Goal: Information Seeking & Learning: Learn about a topic

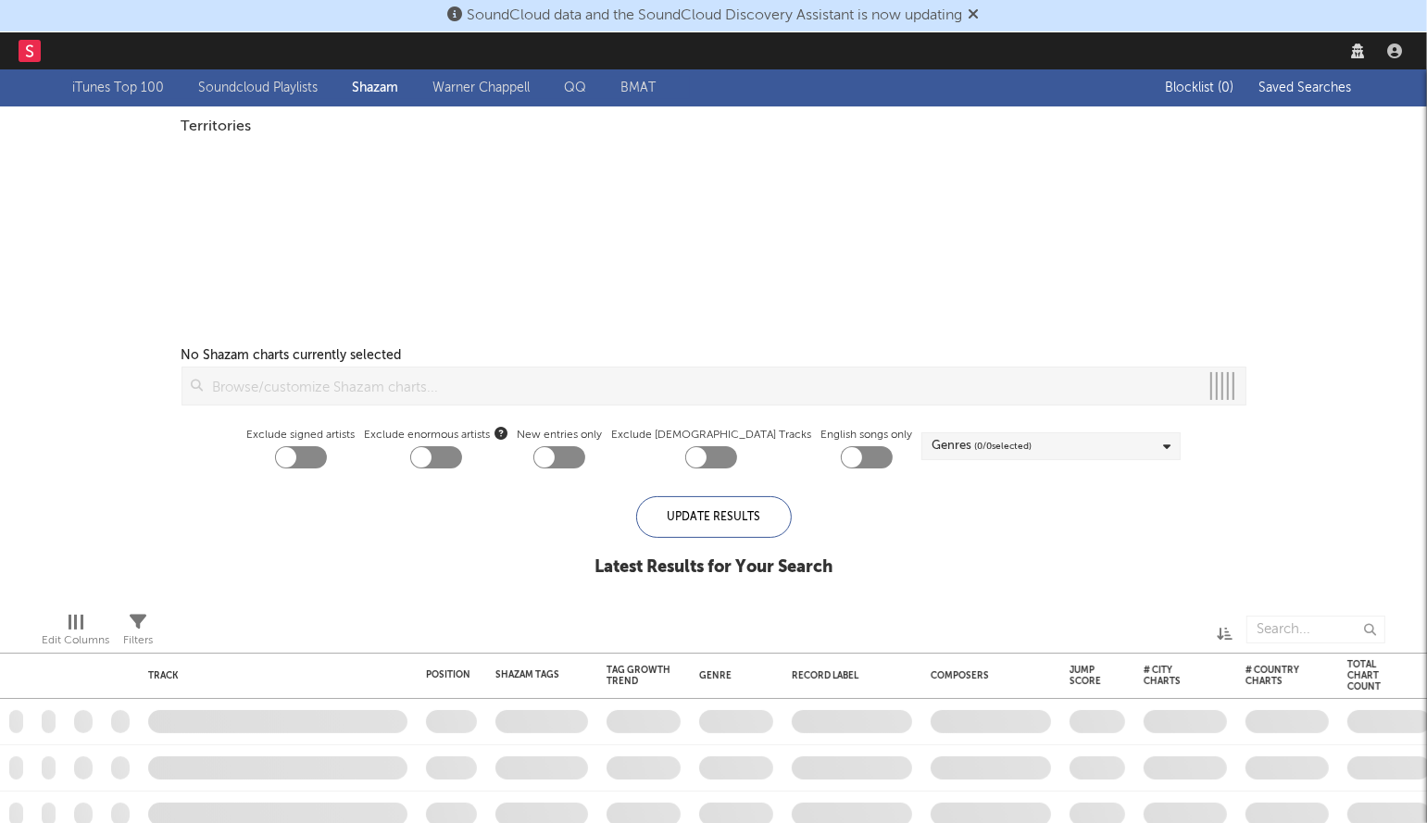
checkbox input "true"
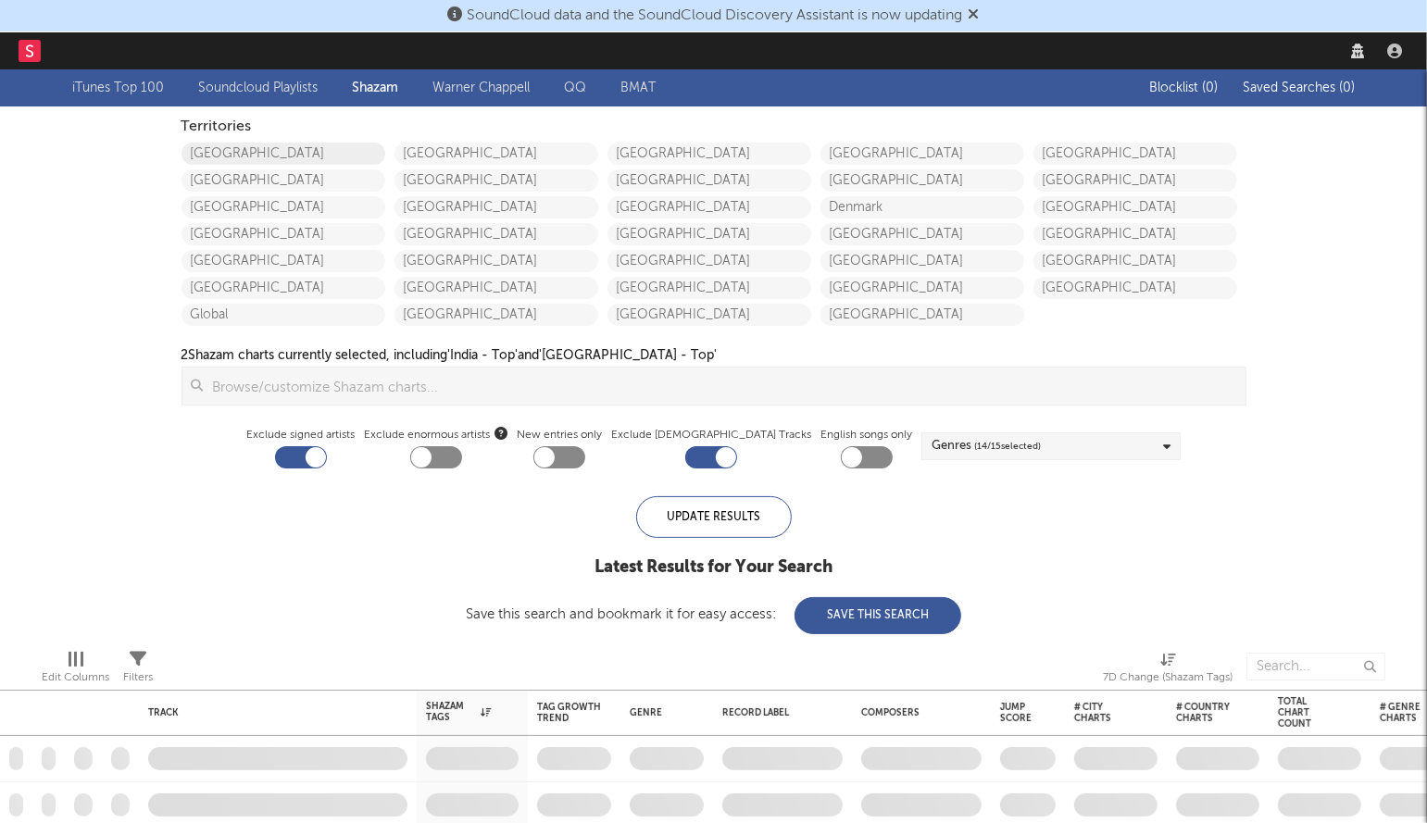
click at [257, 160] on link "United States" at bounding box center [284, 154] width 204 height 22
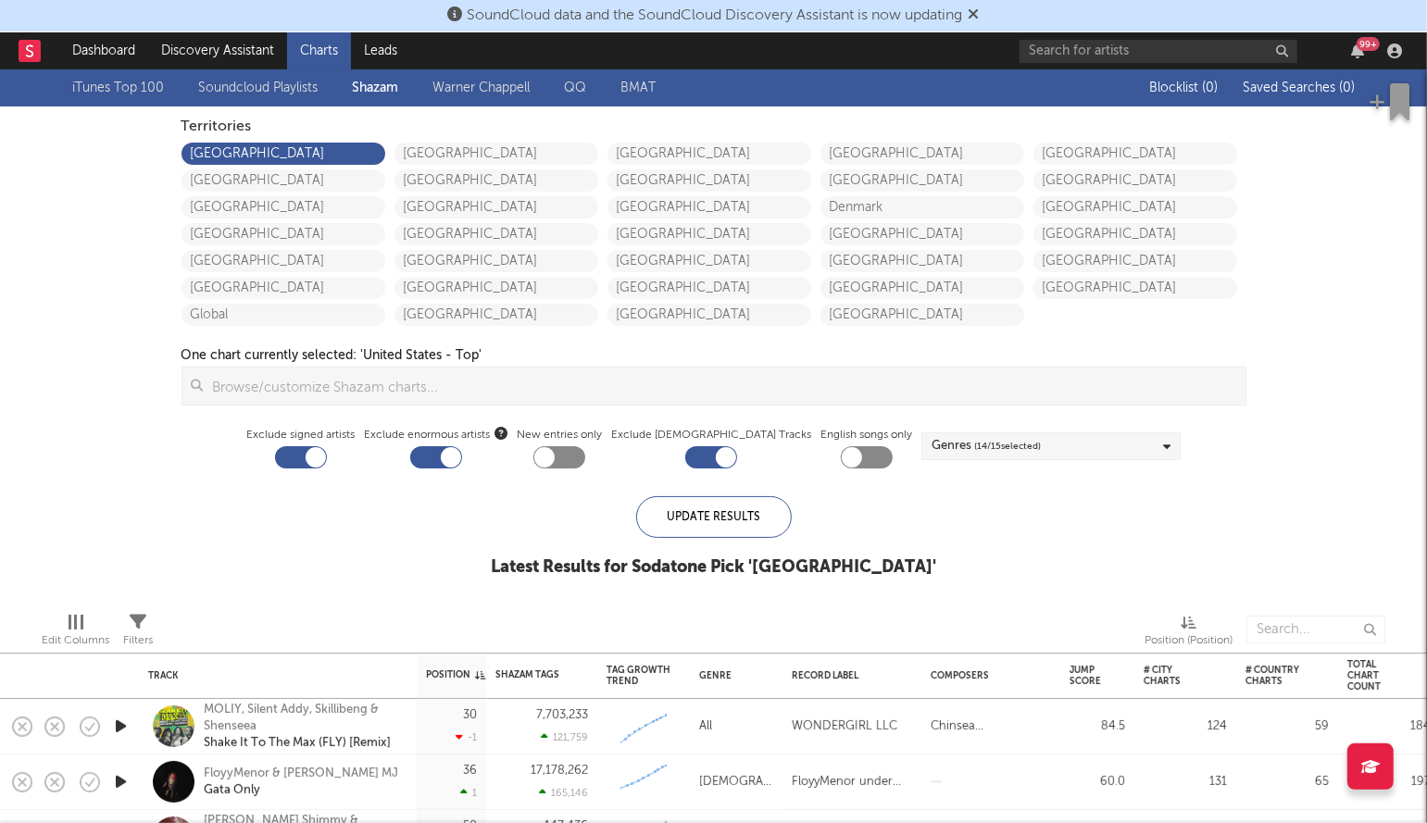
checkbox input "false"
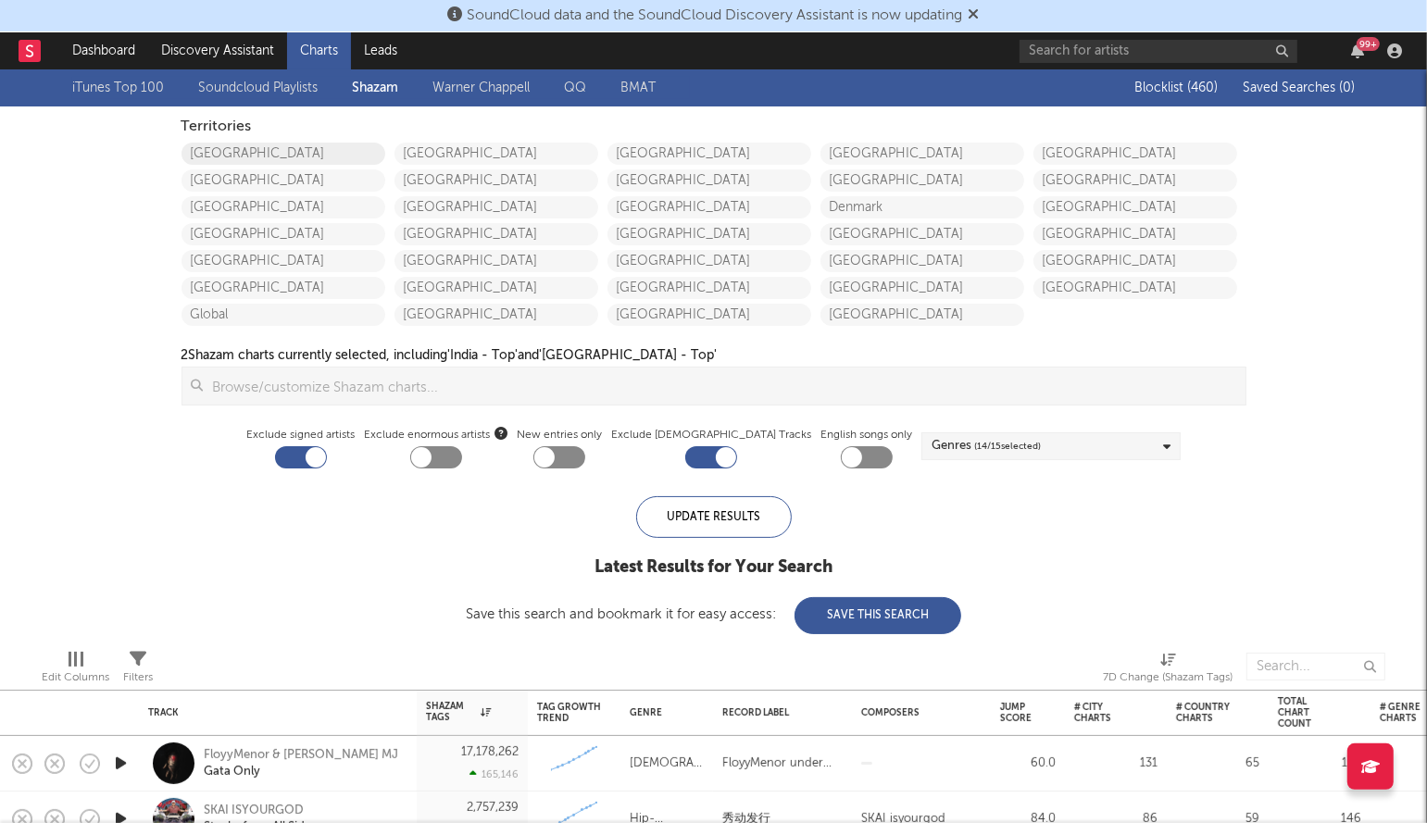
click at [245, 146] on link "United States" at bounding box center [284, 154] width 204 height 22
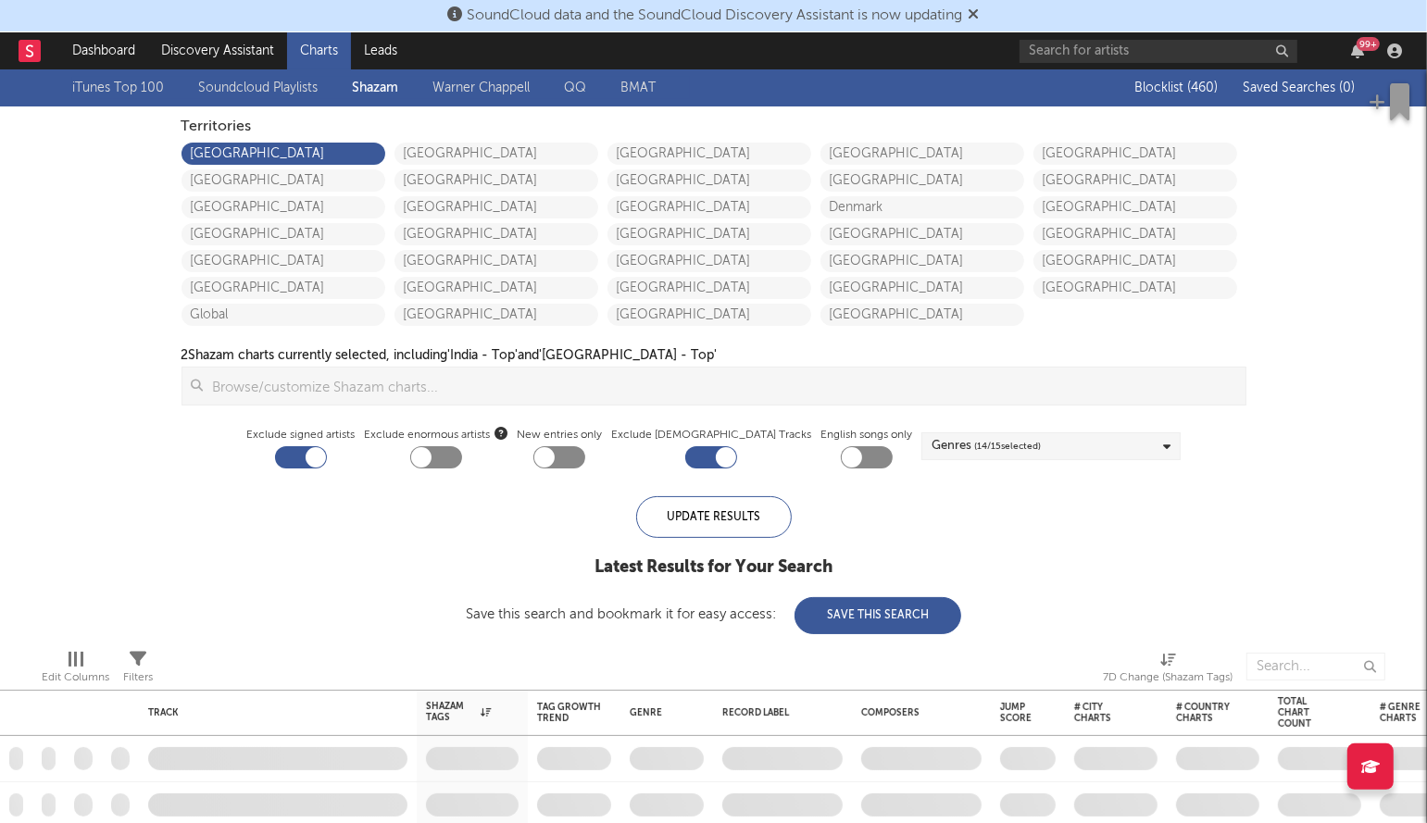
checkbox input "true"
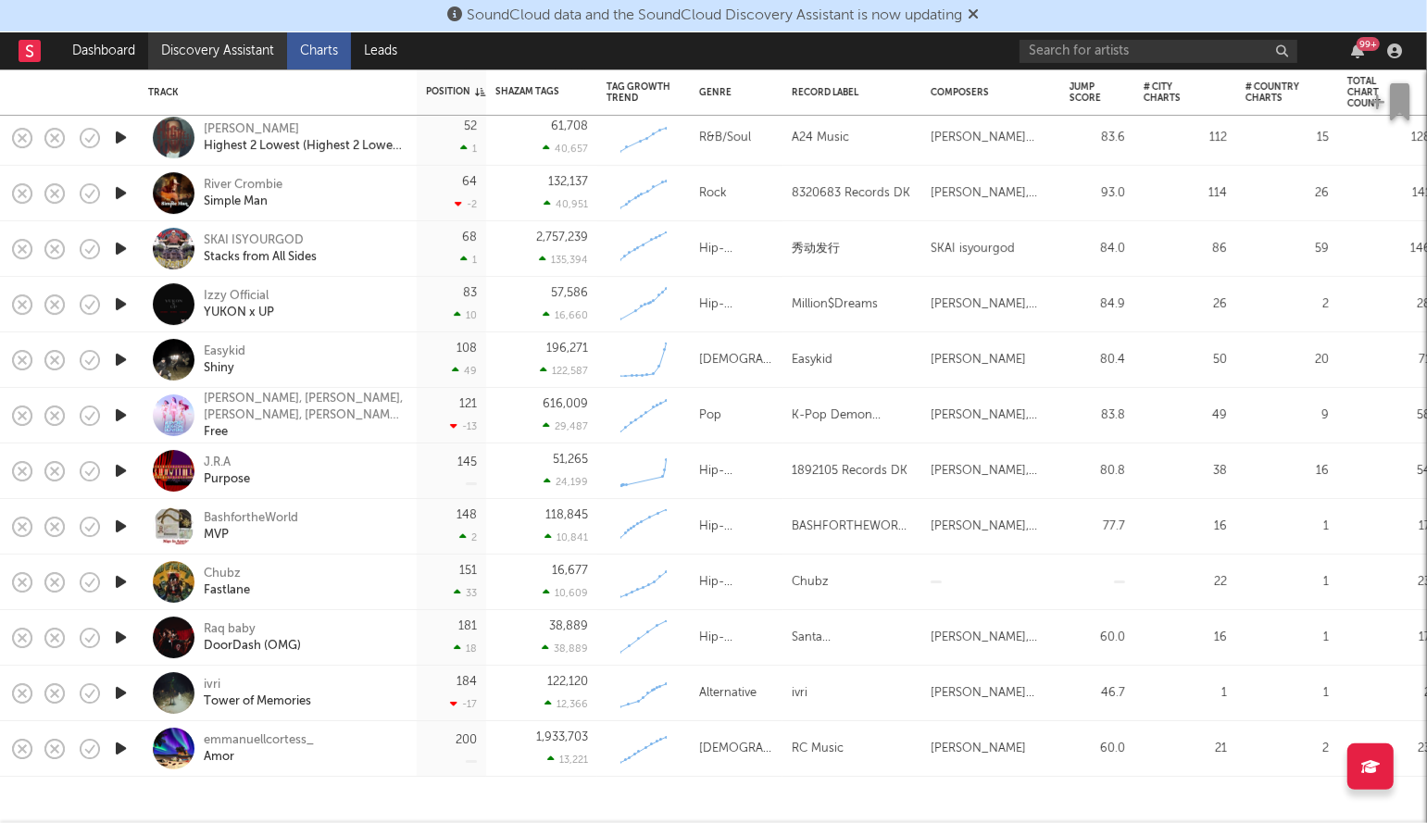
click at [237, 46] on link "Discovery Assistant" at bounding box center [217, 50] width 139 height 37
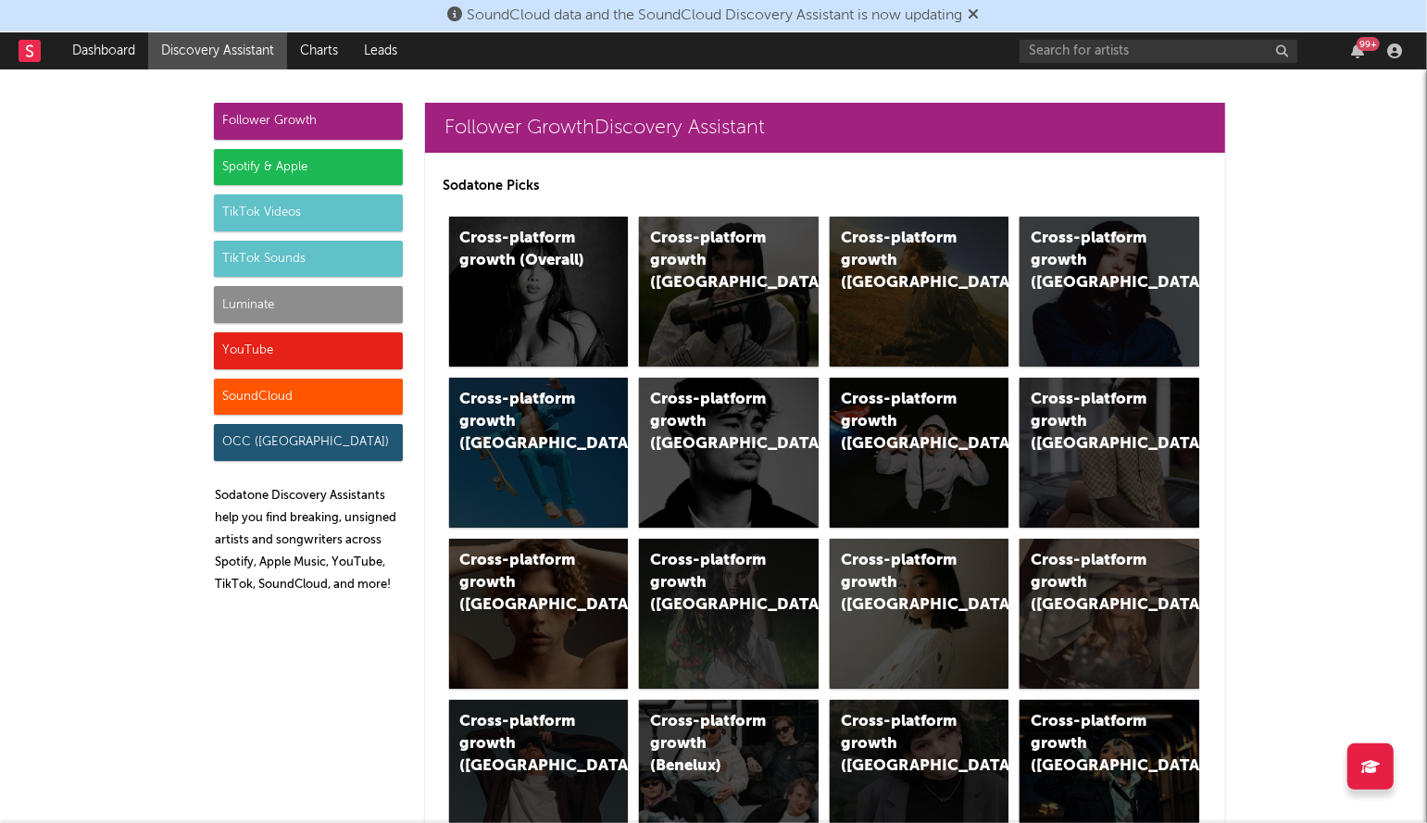
click at [317, 305] on div "Luminate" at bounding box center [308, 304] width 189 height 37
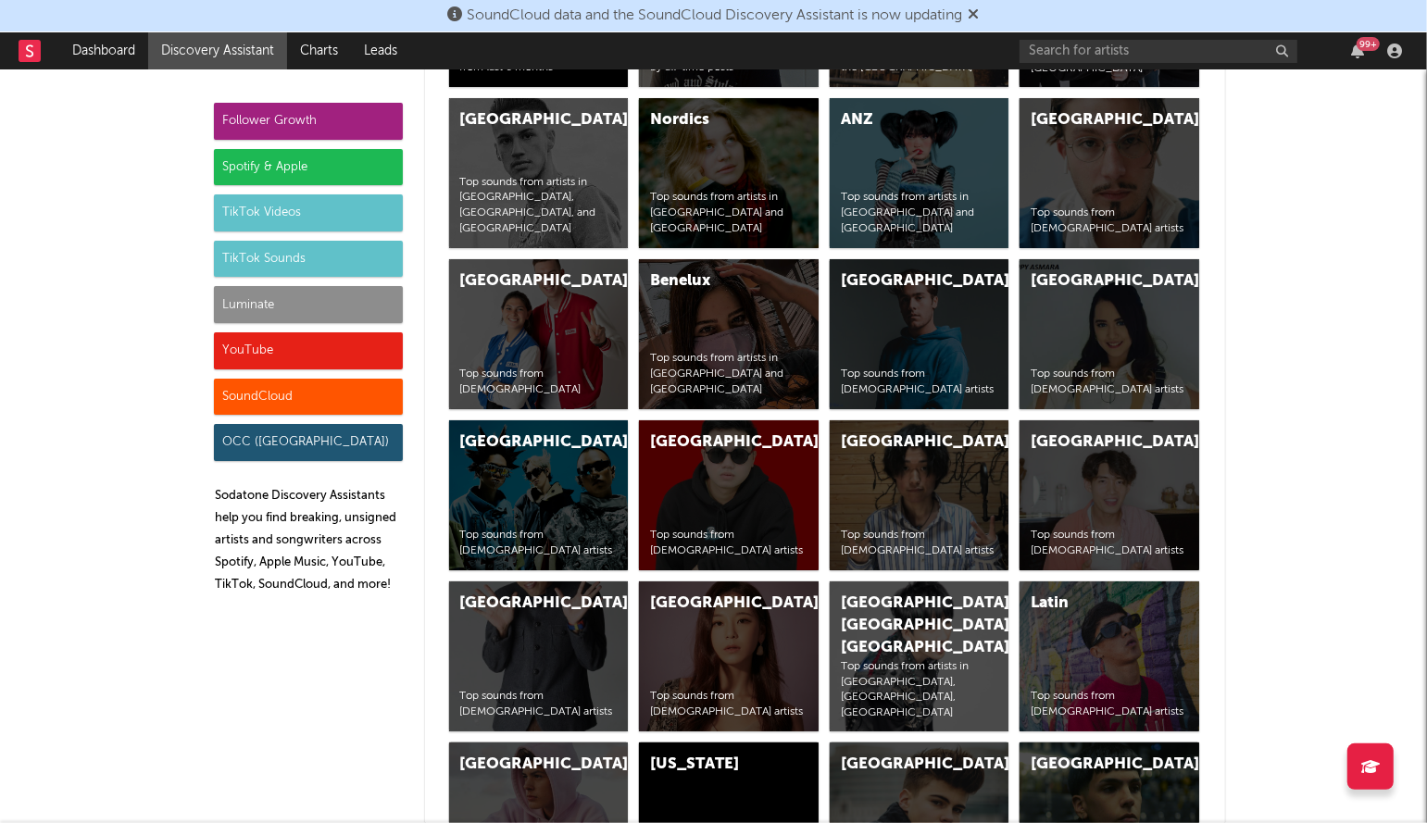
scroll to position [8446, 0]
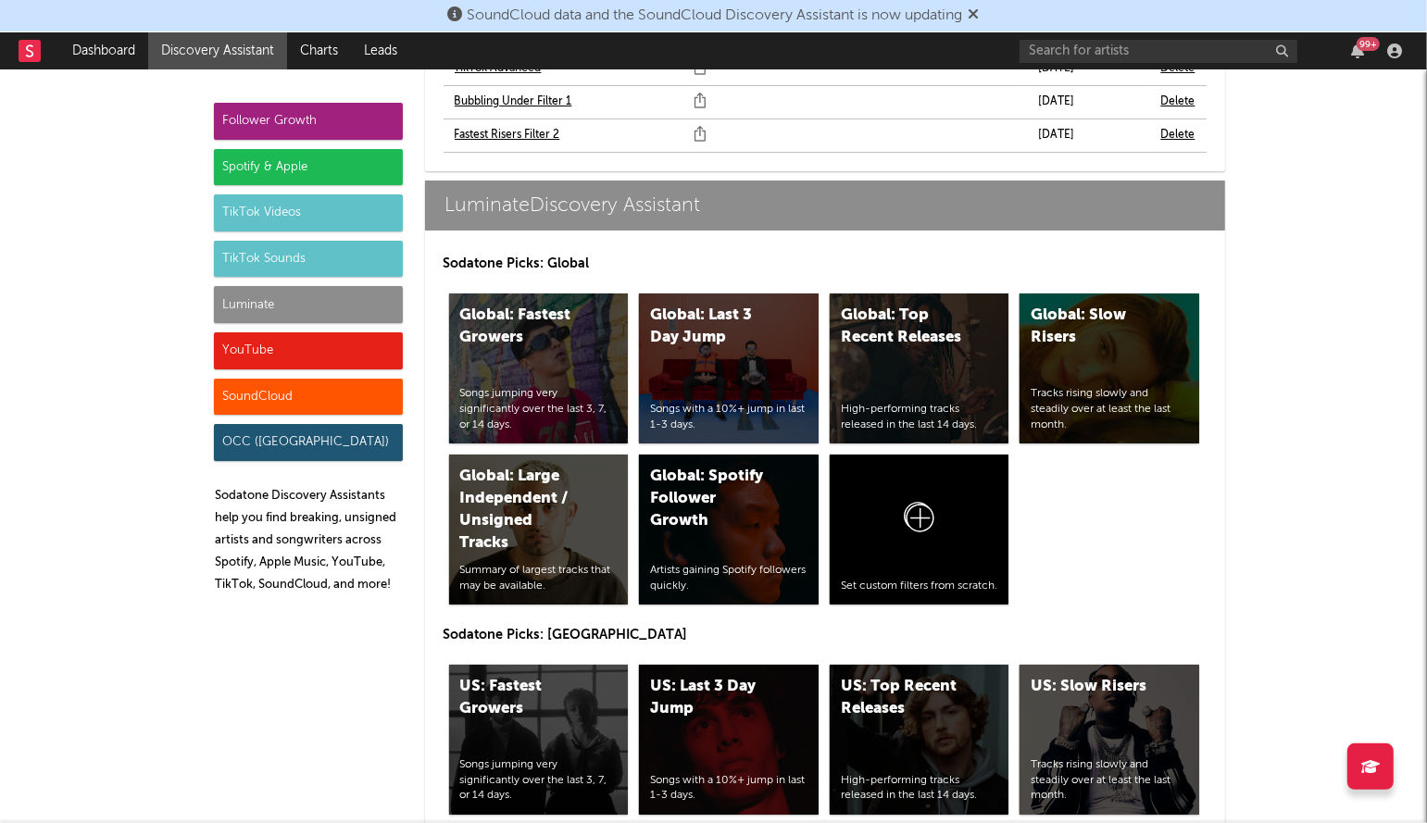
click at [317, 305] on div "Luminate" at bounding box center [308, 304] width 189 height 37
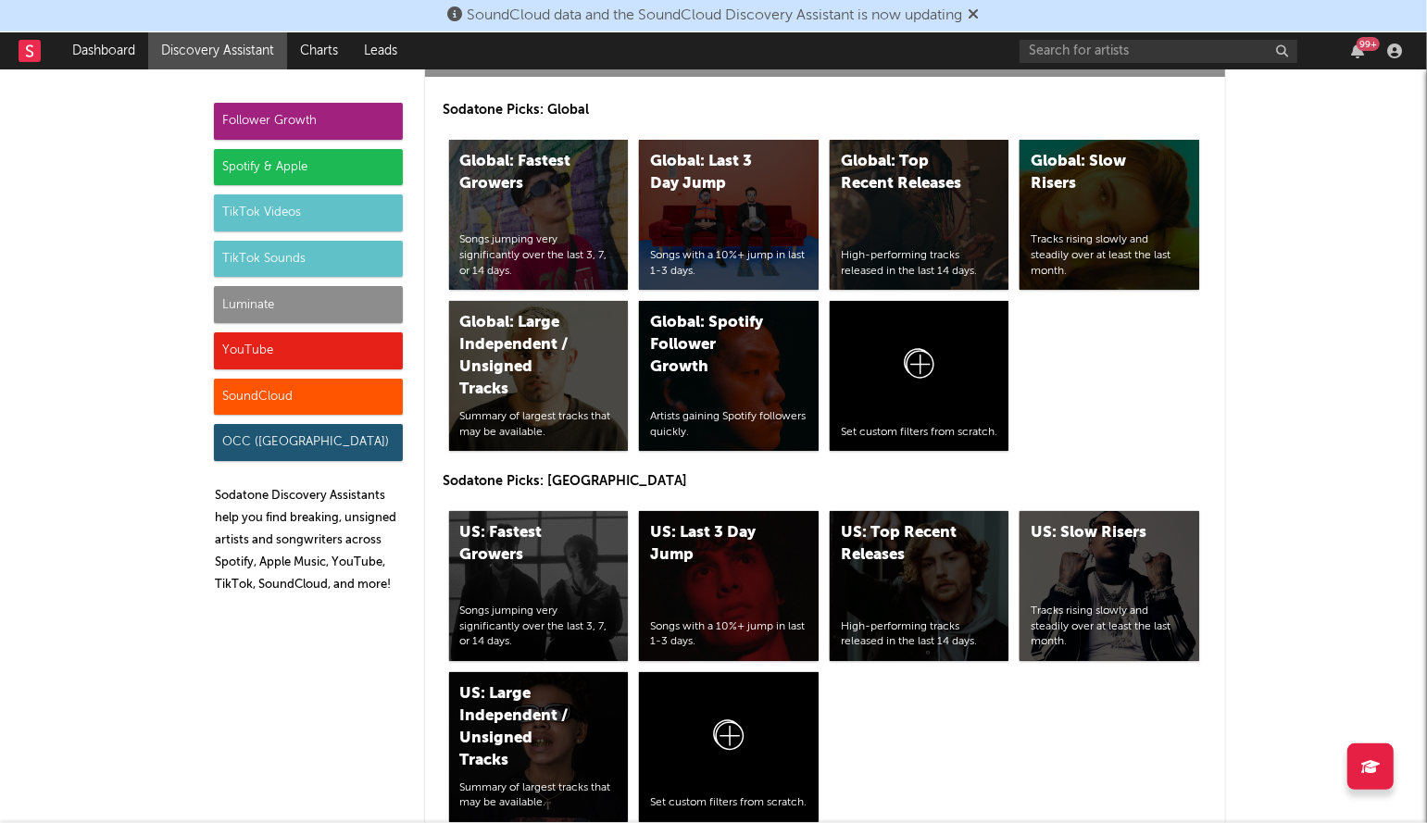
scroll to position [8621, 0]
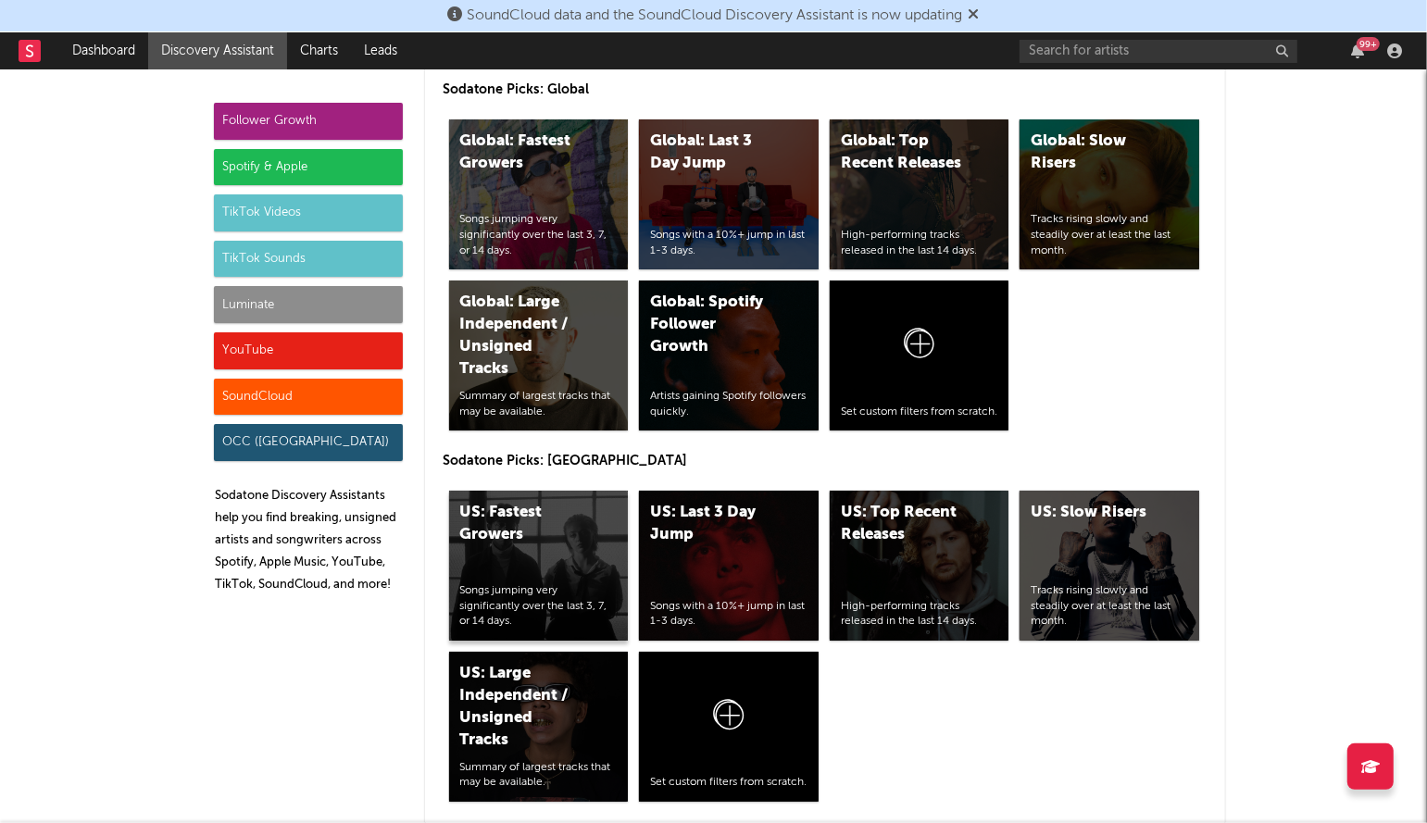
click at [503, 491] on div "US: Fastest Growers Songs jumping very significantly over the last 3, 7, or 14 …" at bounding box center [539, 566] width 180 height 150
click at [869, 502] on div "US: Top Recent Releases" at bounding box center [904, 524] width 126 height 44
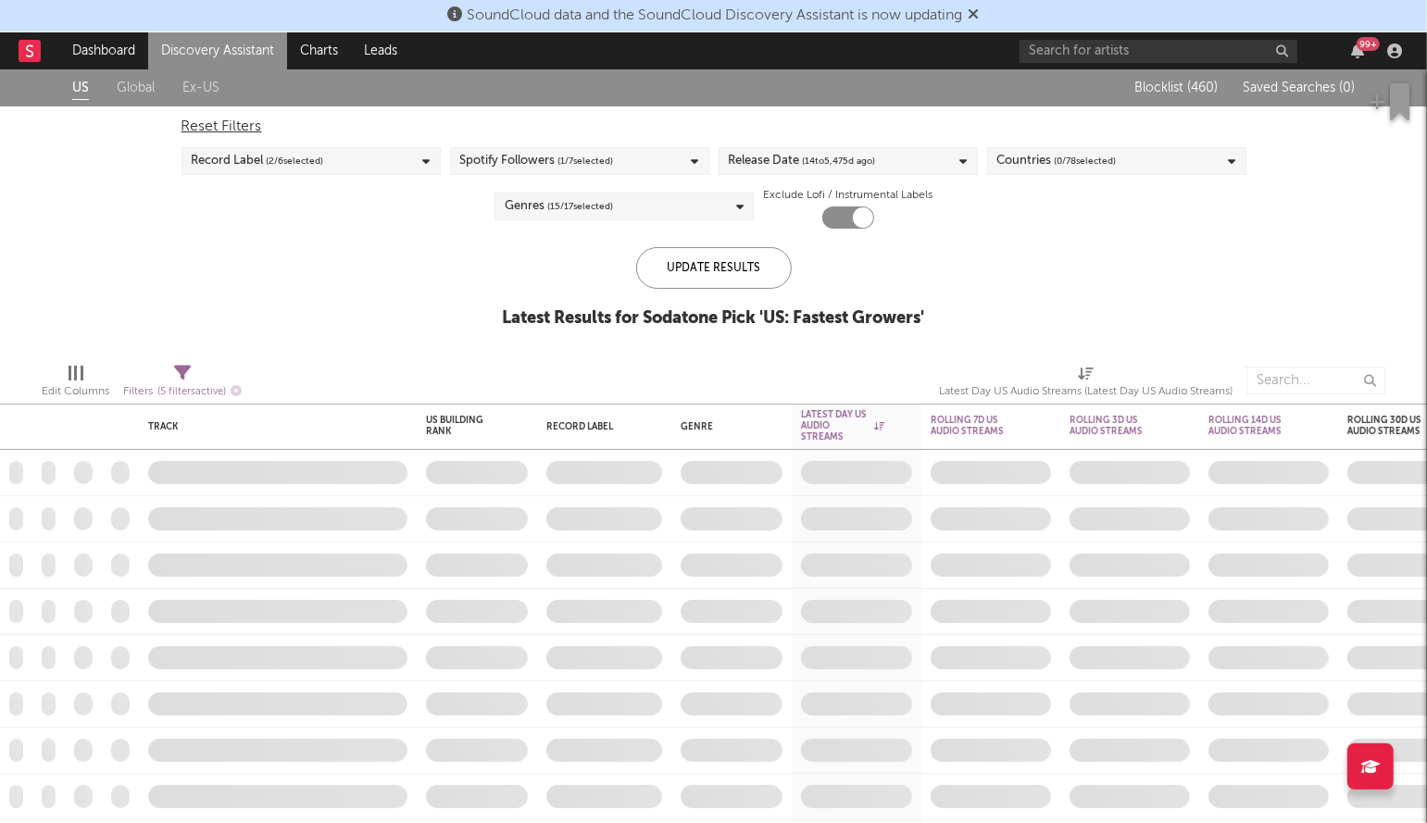
click at [836, 147] on div "Release Date ( 14 to [DATE])" at bounding box center [848, 161] width 259 height 28
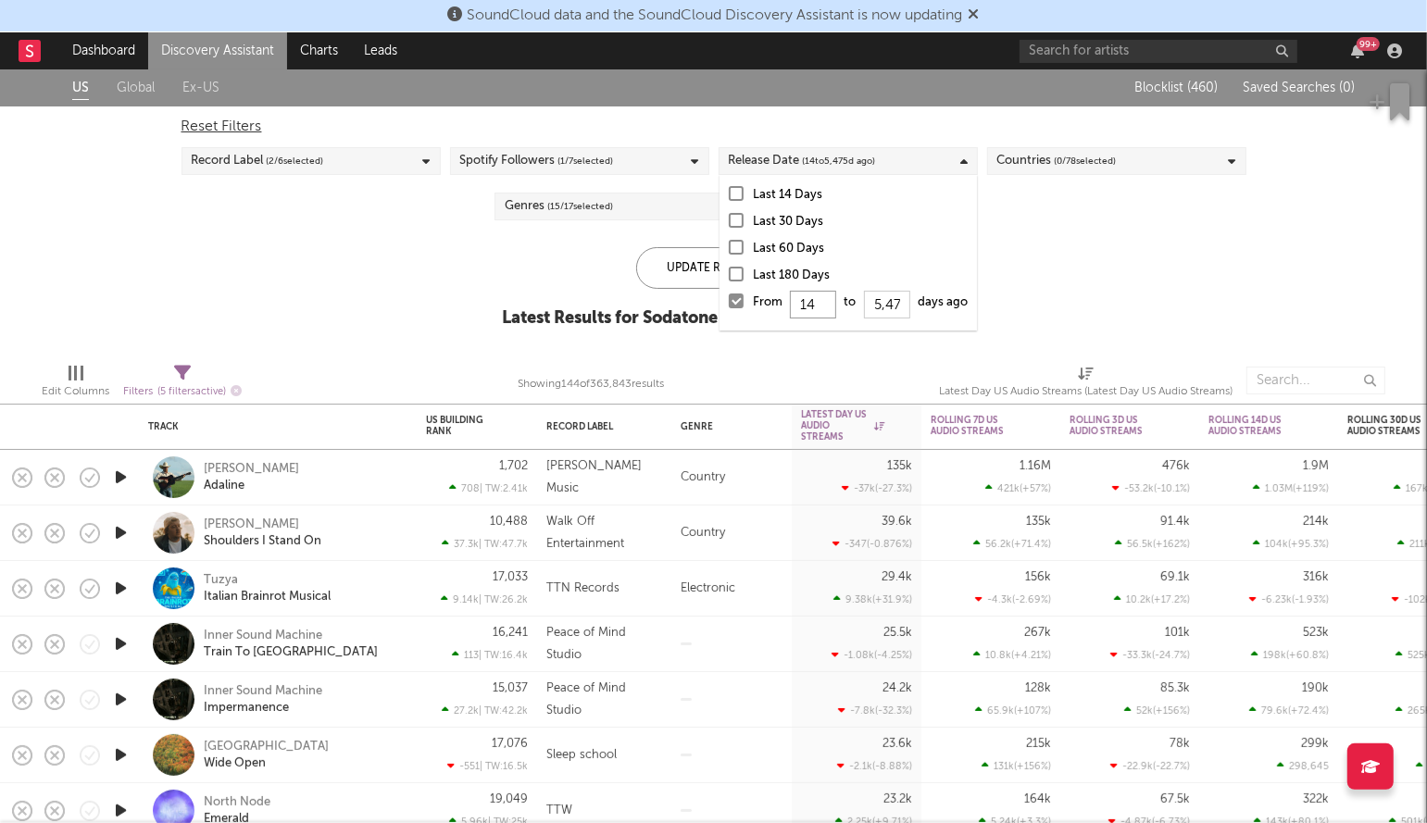
click at [819, 306] on input "14" at bounding box center [813, 305] width 46 height 28
type input "1"
type input "0"
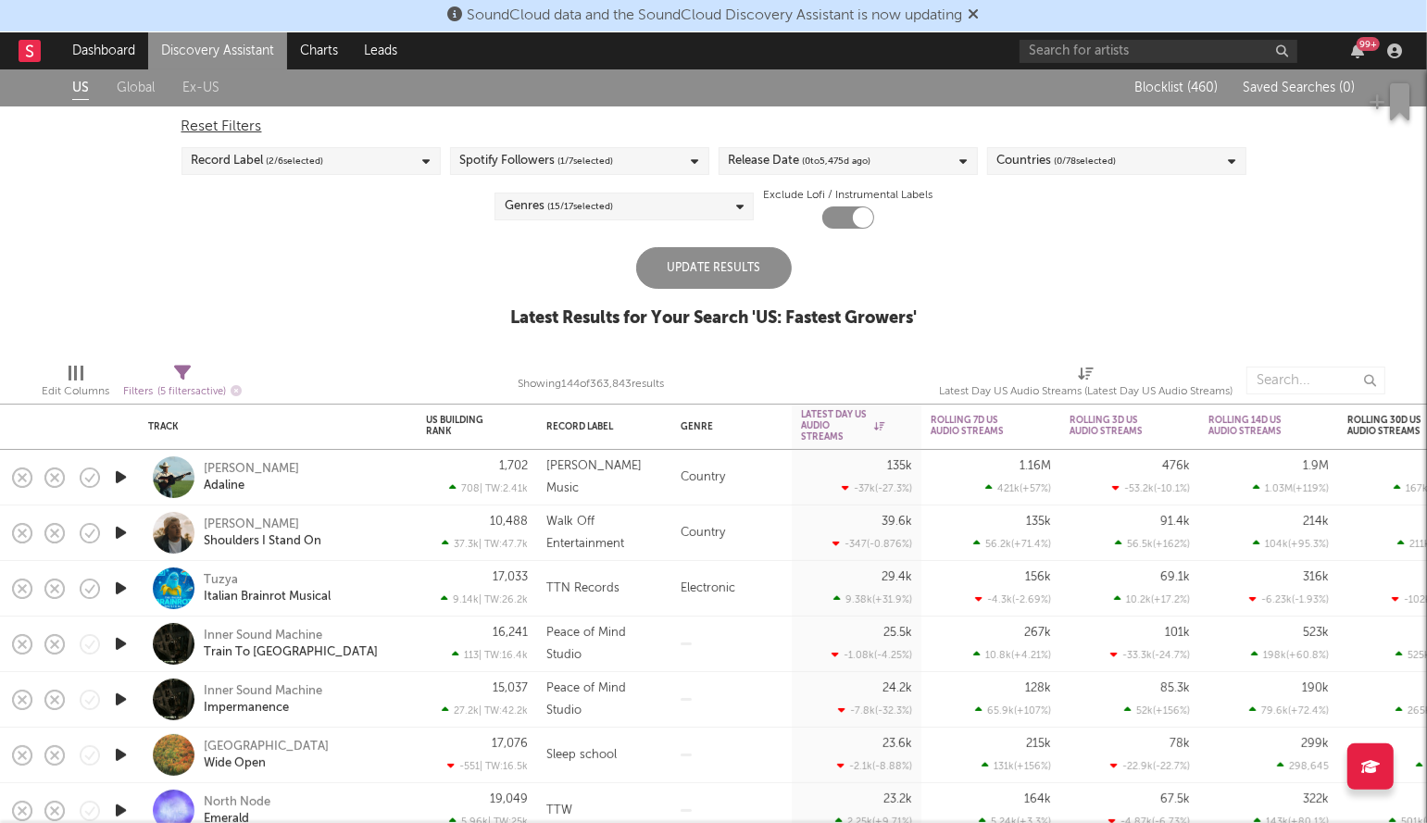
click at [685, 266] on div "Update Results" at bounding box center [714, 268] width 156 height 42
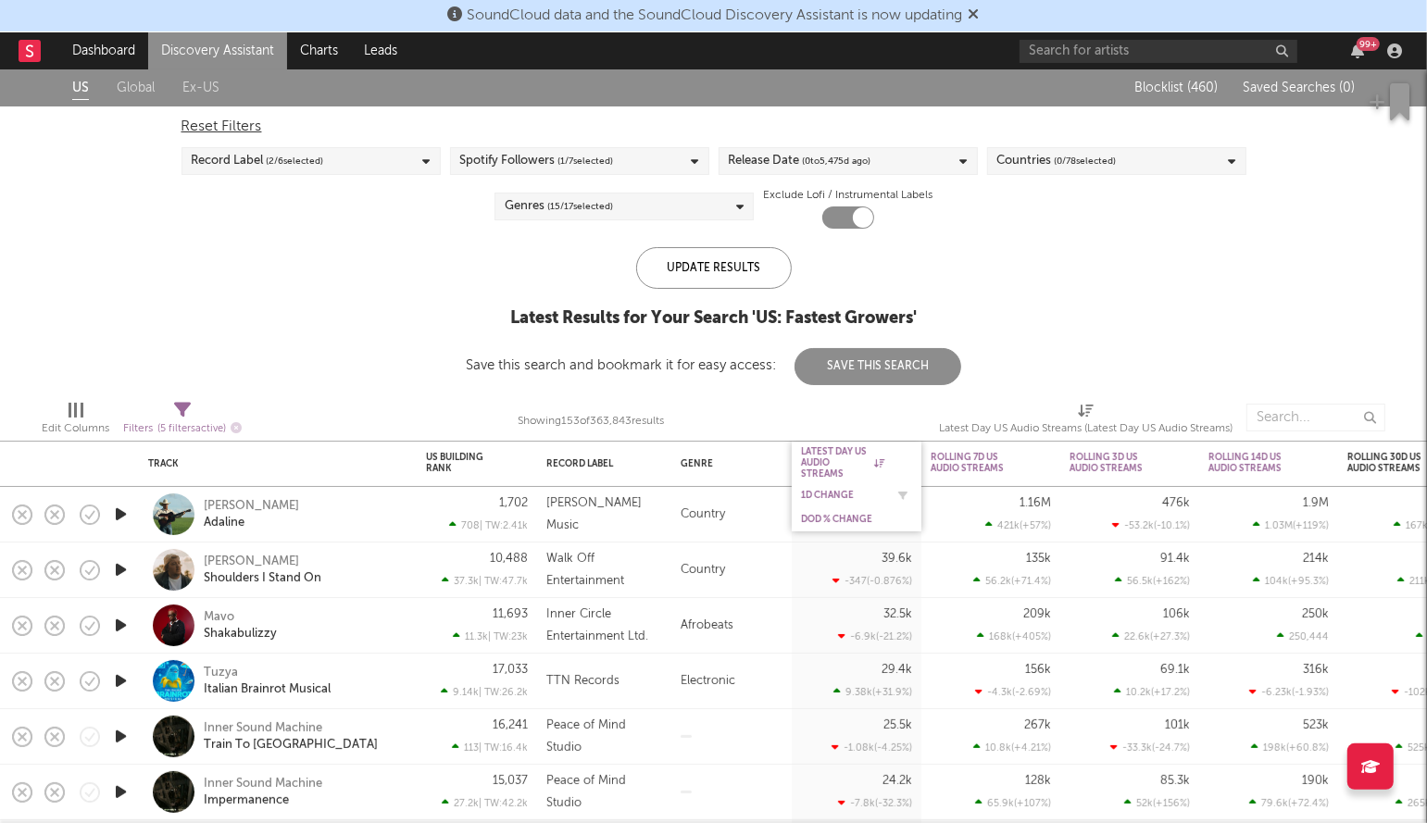
click at [822, 494] on div "1D Change" at bounding box center [842, 495] width 83 height 11
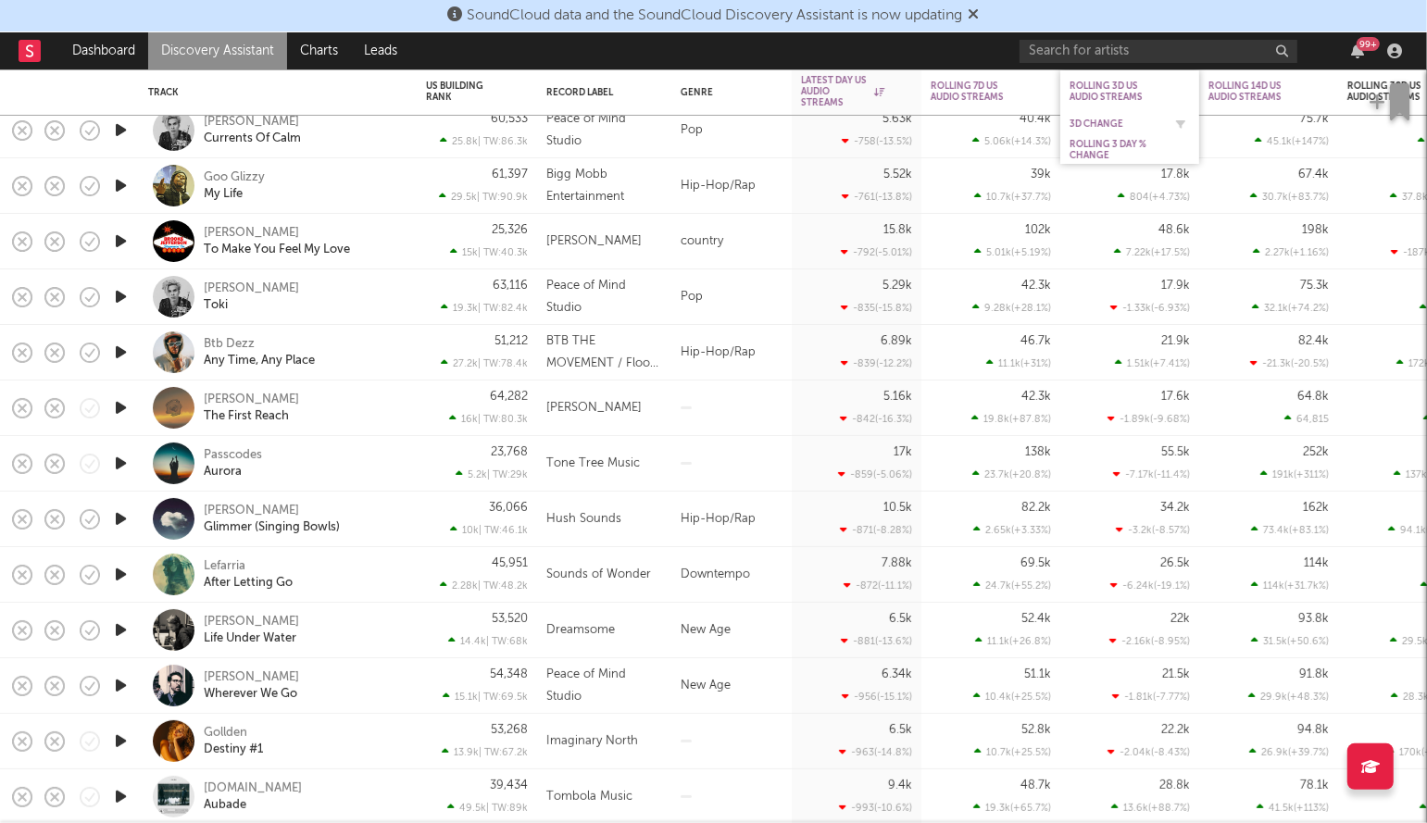
click at [1101, 122] on div "3D Change" at bounding box center [1116, 124] width 93 height 11
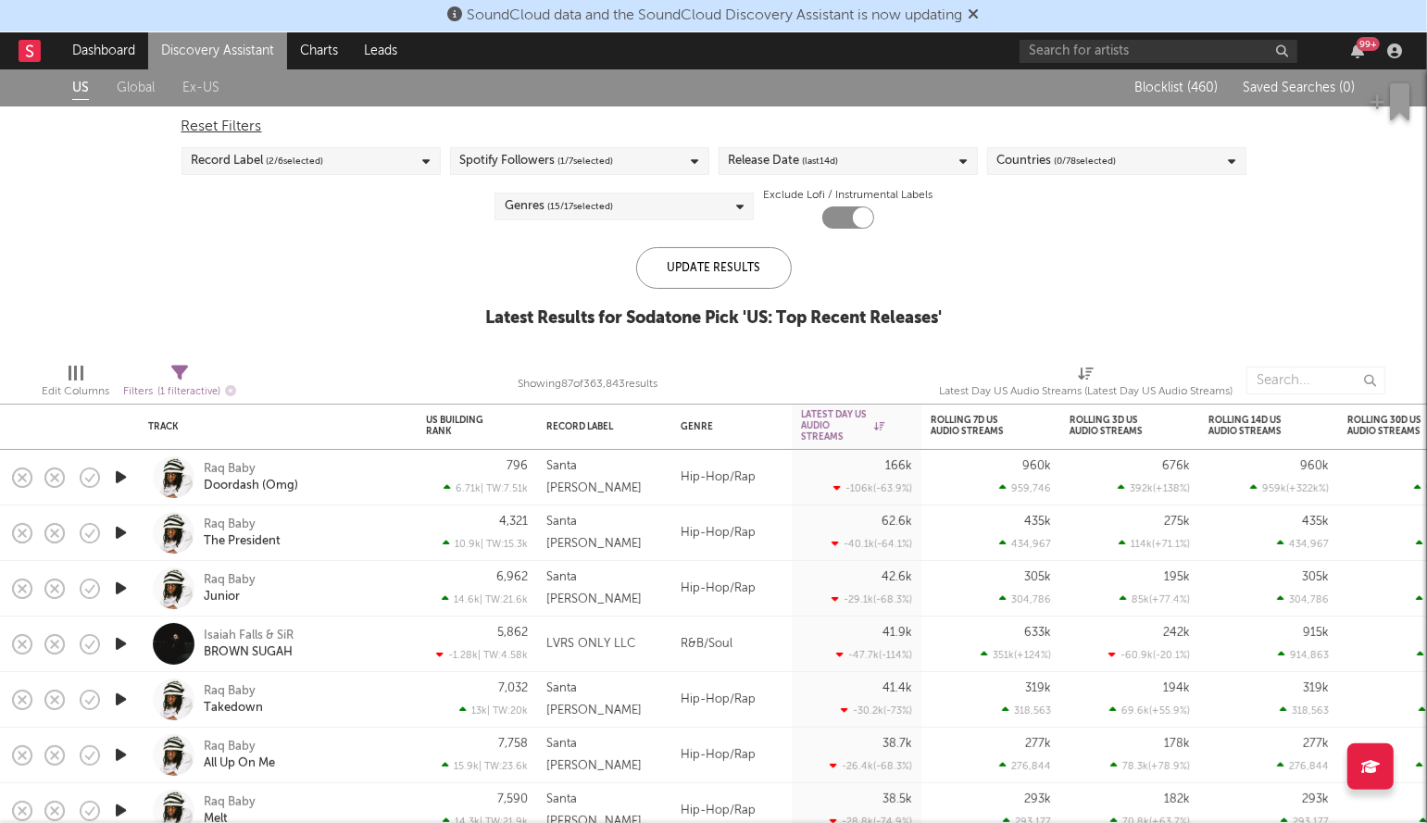
click at [884, 162] on div "Release Date (last 14 d)" at bounding box center [848, 161] width 259 height 28
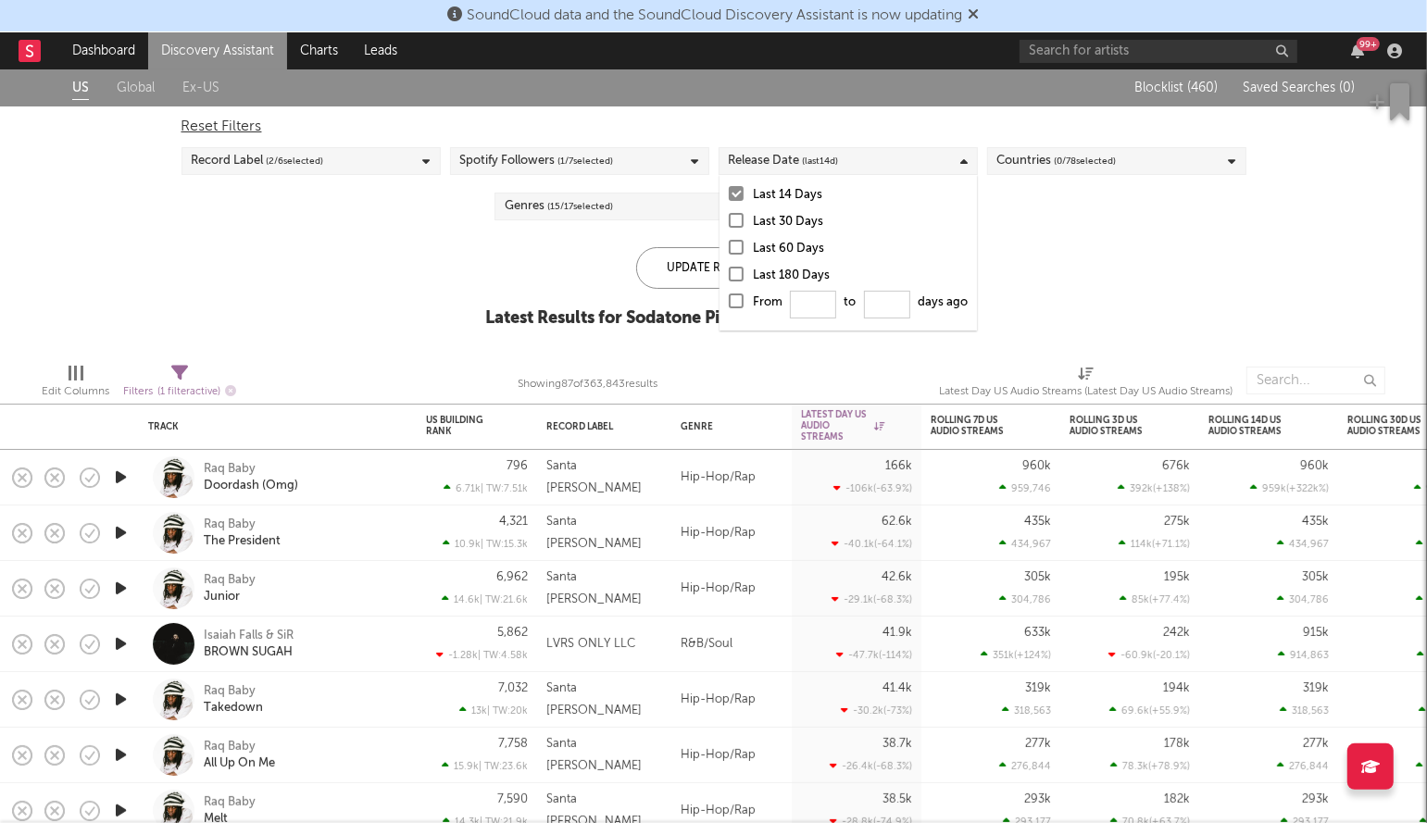
click at [735, 304] on div at bounding box center [736, 301] width 15 height 15
click at [729, 304] on input "From to days ago" at bounding box center [729, 307] width 0 height 30
click at [812, 307] on input "From to days ago" at bounding box center [813, 305] width 46 height 28
type input "0"
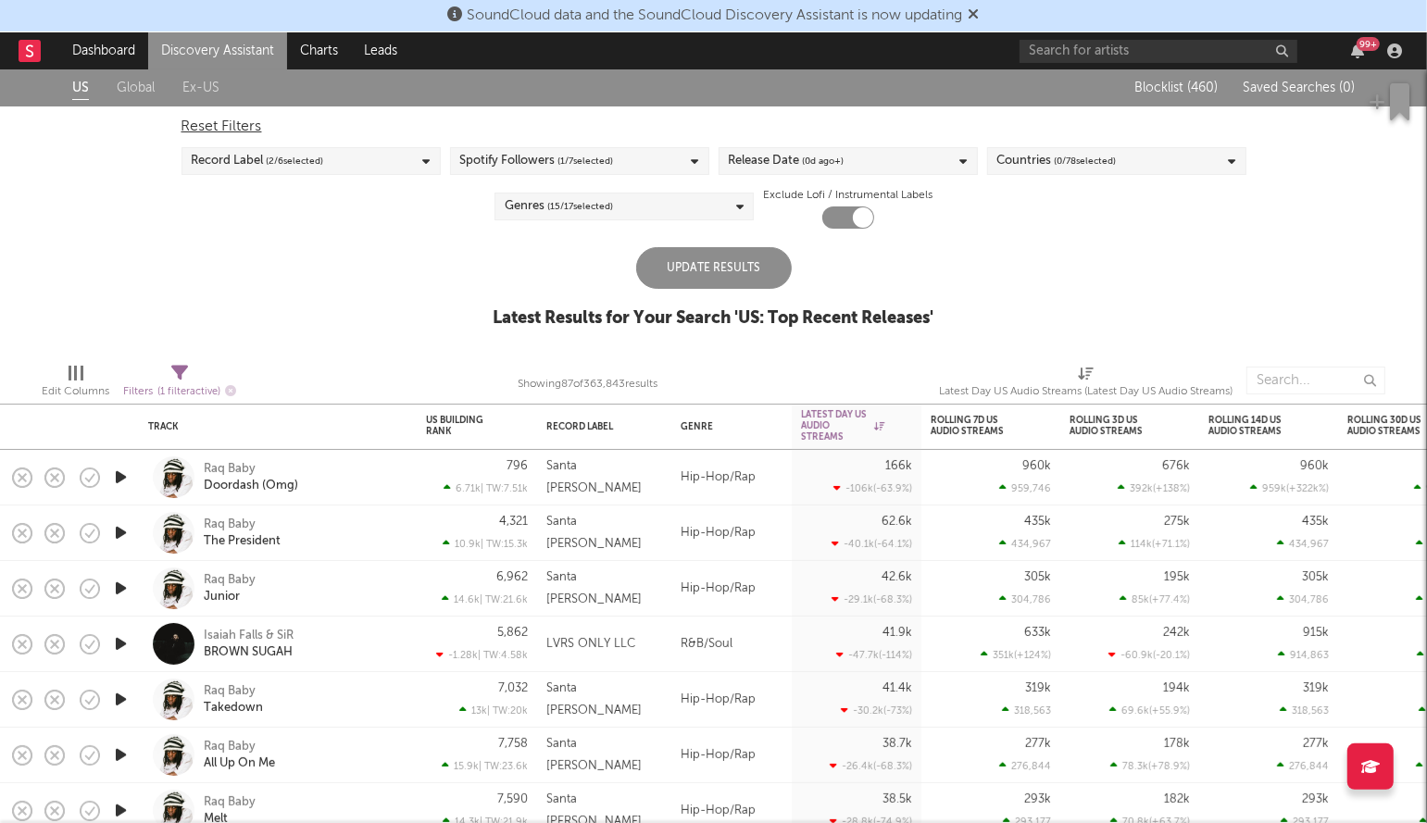
click at [690, 232] on div "US Global Ex-US Blocklist ( 460 ) Saved Searches ( 0 ) Reset Filters Record Lab…" at bounding box center [713, 208] width 1427 height 279
click at [690, 255] on div "Update Results" at bounding box center [714, 268] width 156 height 42
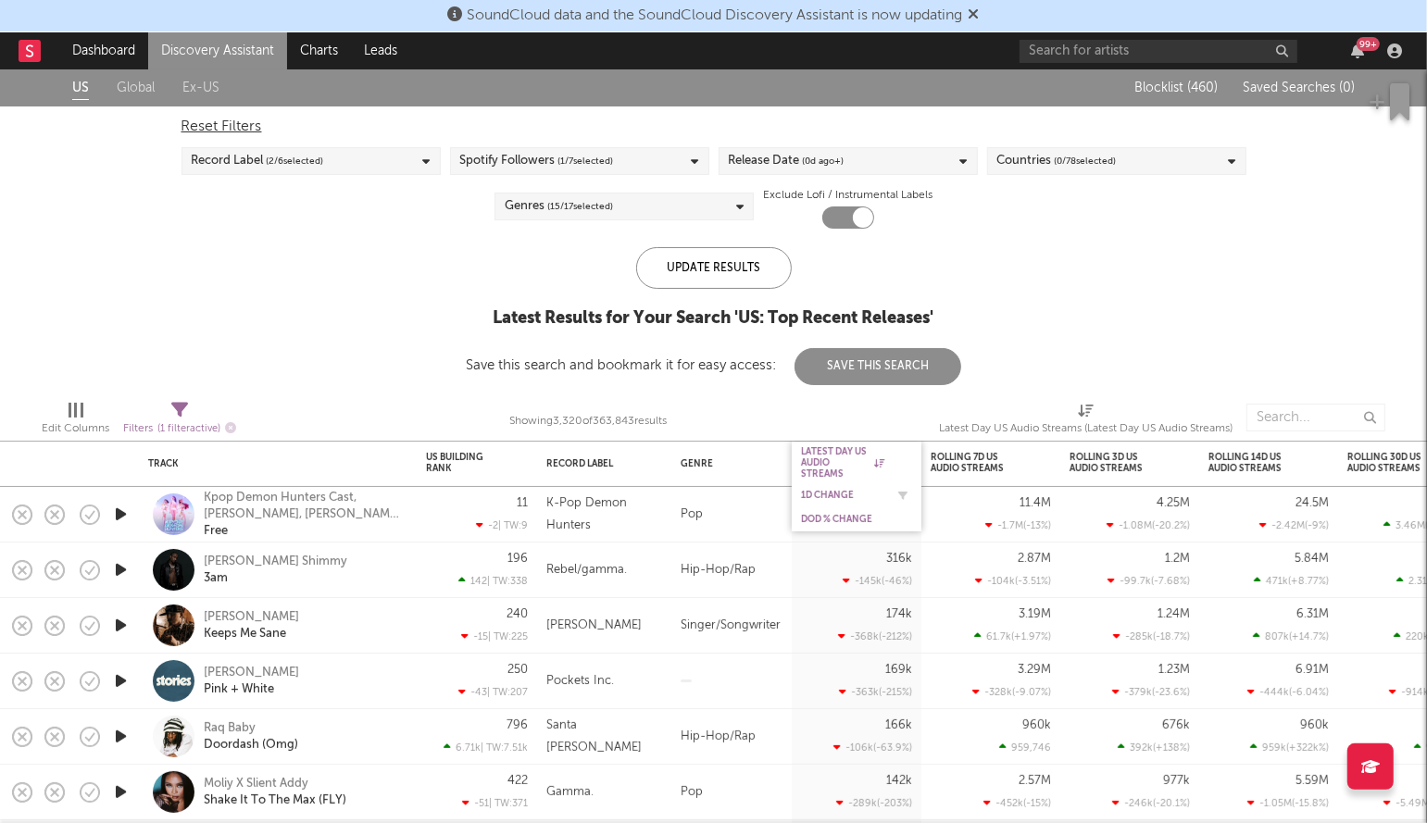
click at [821, 496] on div "1D Change" at bounding box center [842, 495] width 83 height 11
